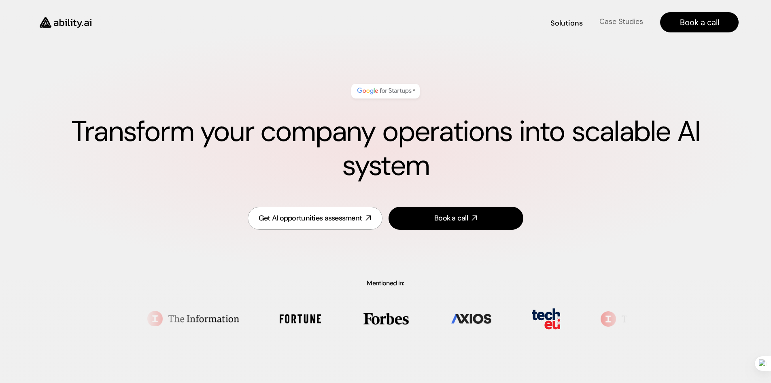
click at [618, 22] on h4 "Case Studies" at bounding box center [621, 22] width 44 height 10
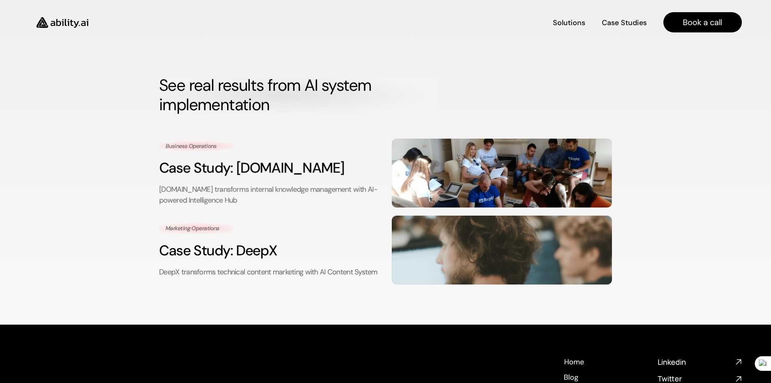
click at [56, 23] on img at bounding box center [62, 23] width 66 height 26
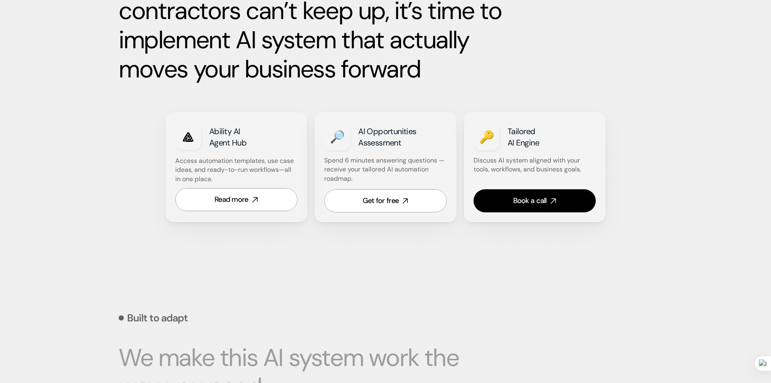
scroll to position [445, 0]
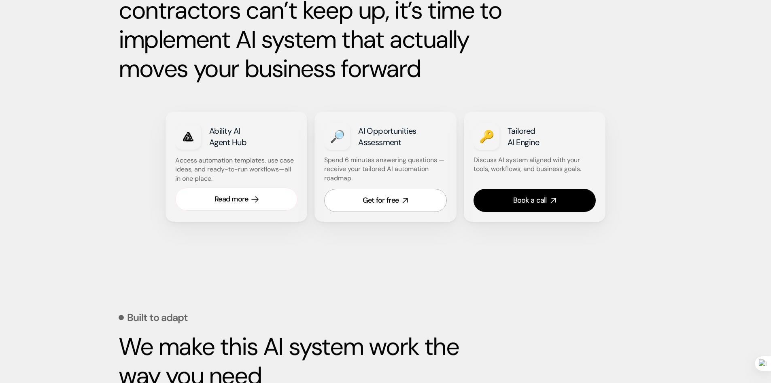
click at [221, 201] on div "Read more" at bounding box center [232, 199] width 34 height 10
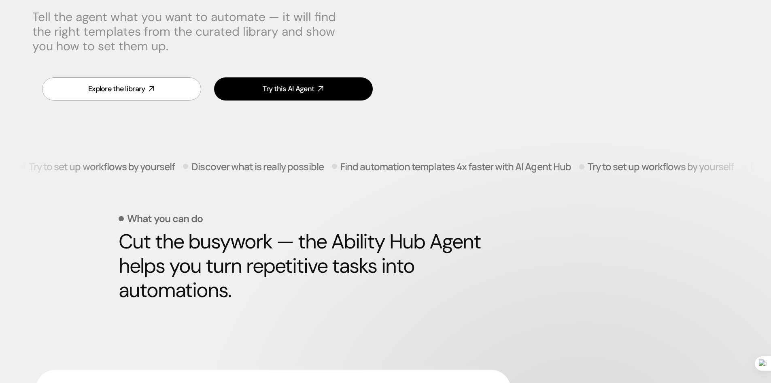
scroll to position [162, 0]
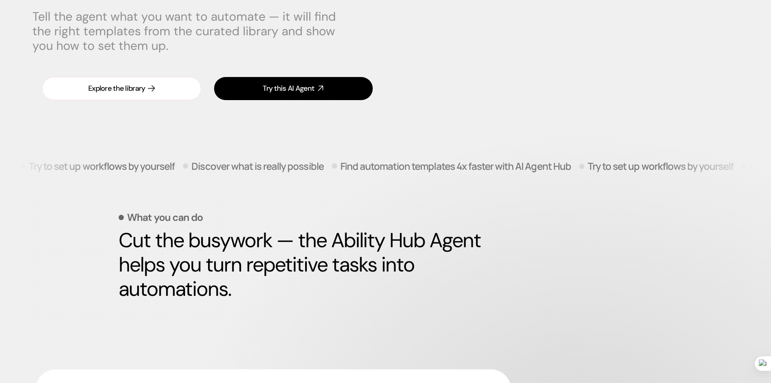
click at [126, 87] on div "Explore the library" at bounding box center [116, 88] width 57 height 10
